Goal: Task Accomplishment & Management: Use online tool/utility

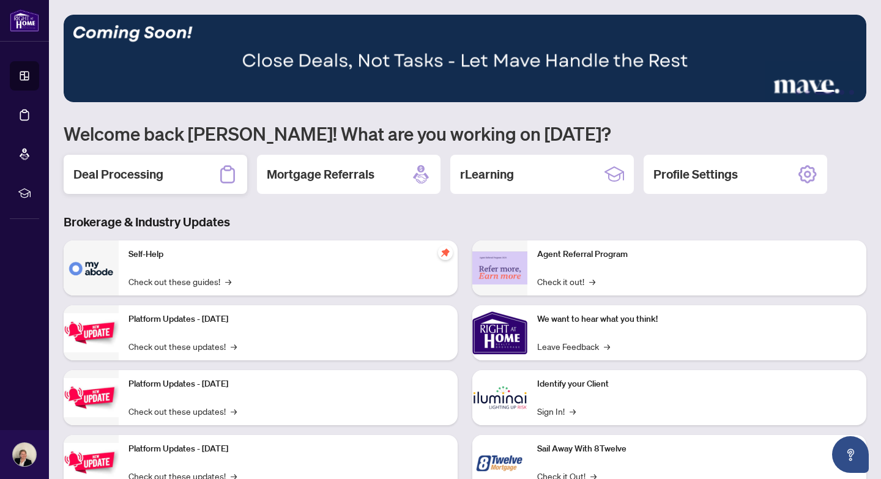
click at [178, 177] on div "Deal Processing" at bounding box center [155, 174] width 183 height 39
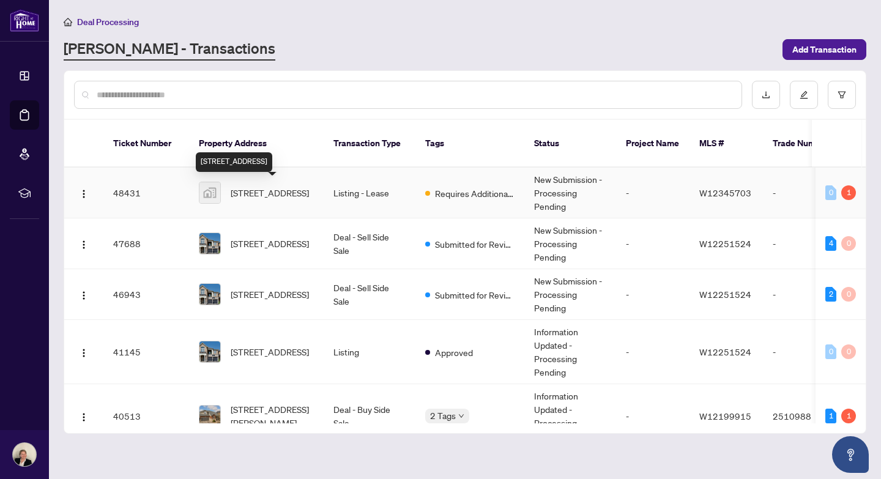
click at [270, 191] on span "309-263 Georgian Drive unit 309, Oakville, ON, Canada" at bounding box center [270, 192] width 78 height 13
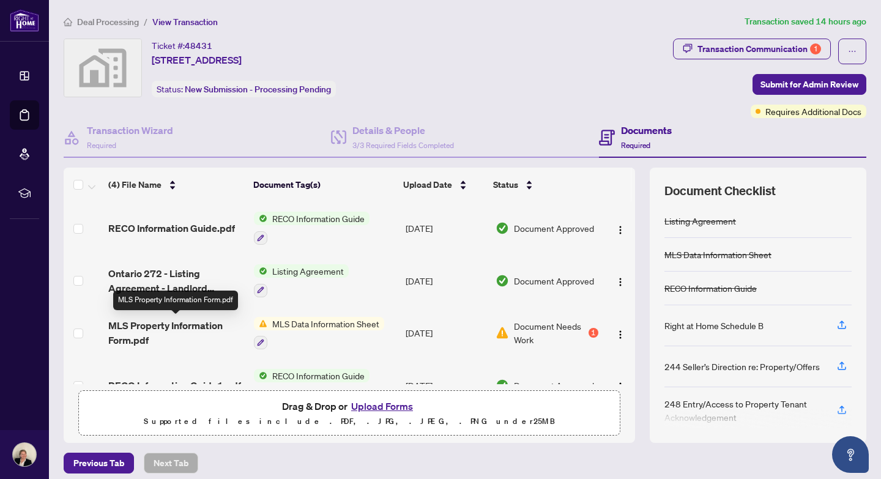
click at [190, 326] on span "MLS Property Information Form.pdf" at bounding box center [176, 332] width 136 height 29
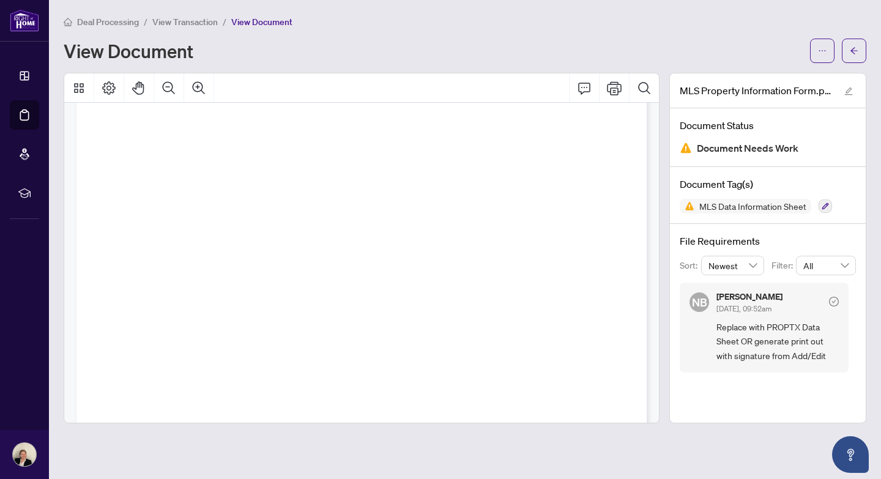
scroll to position [31, 0]
drag, startPoint x: 767, startPoint y: 328, endPoint x: 741, endPoint y: 340, distance: 28.2
click at [741, 340] on span "Replace with PROPTX Data Sheet OR generate print out with signature from Add/Ed…" at bounding box center [777, 341] width 122 height 43
copy span "PROPTX Data Sheet"
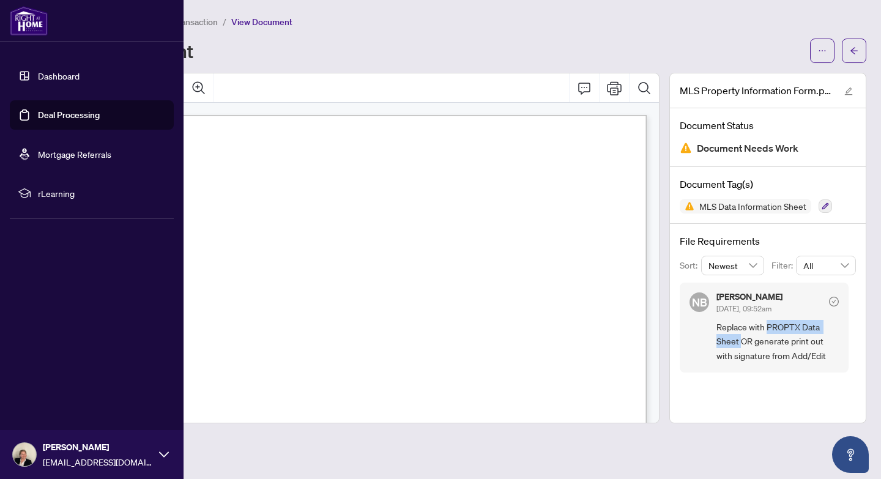
click at [38, 109] on link "Deal Processing" at bounding box center [69, 114] width 62 height 11
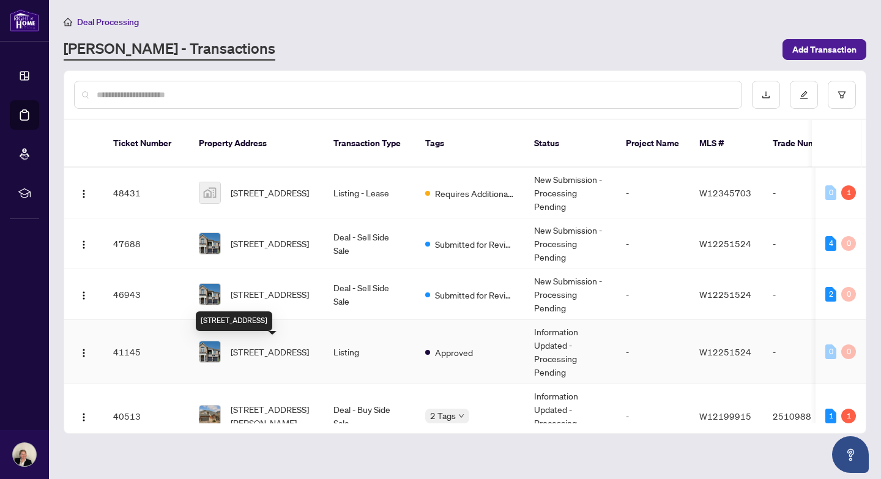
click at [254, 349] on span "4269 Carrick St, Burlington, Ontario L7M 0N3, Canada" at bounding box center [270, 351] width 78 height 13
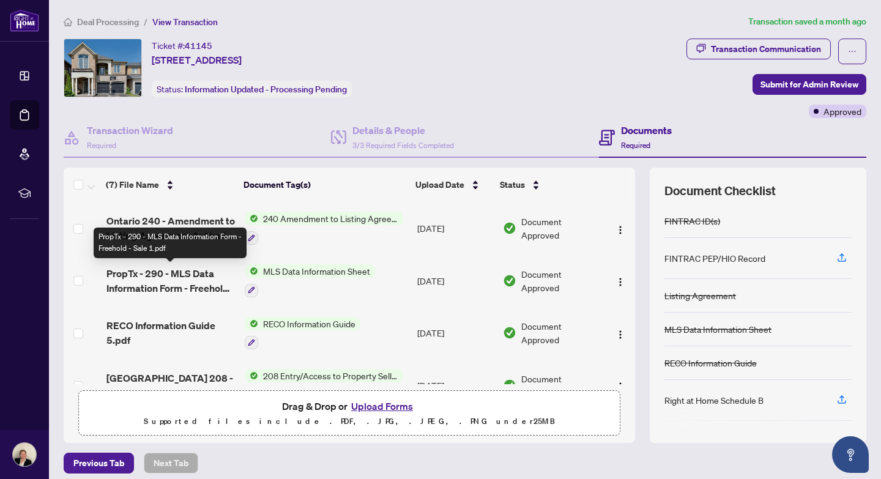
click at [204, 273] on span "PropTx - 290 - MLS Data Information Form - Freehold - Sale 1.pdf" at bounding box center [170, 280] width 128 height 29
